Goal: Navigation & Orientation: Find specific page/section

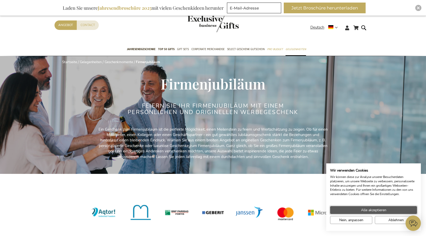
click at [374, 212] on span "Alle akzeptieren" at bounding box center [373, 210] width 25 height 5
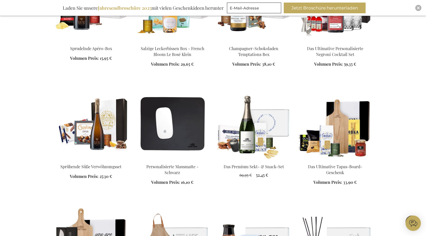
scroll to position [538, 0]
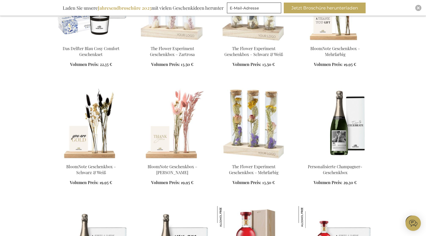
scroll to position [922, 0]
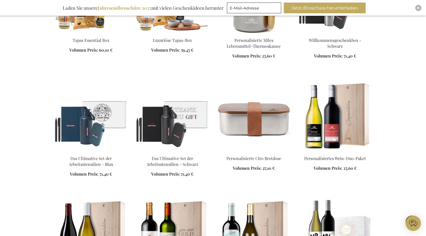
scroll to position [1306, 0]
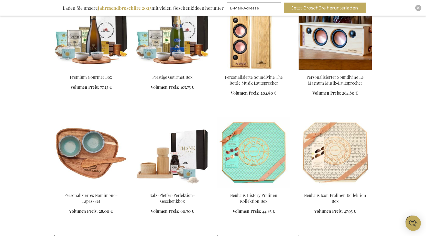
scroll to position [1614, 0]
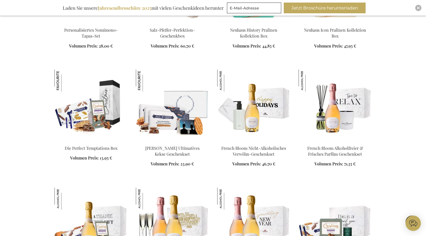
scroll to position [1767, 0]
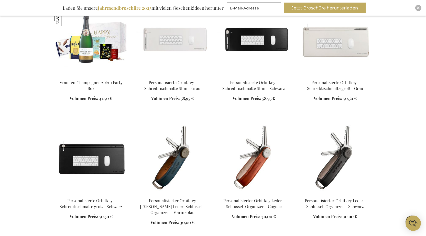
scroll to position [2305, 0]
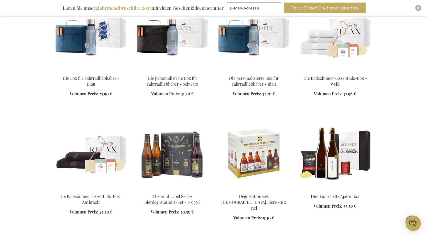
scroll to position [3483, 0]
